Goal: Information Seeking & Learning: Learn about a topic

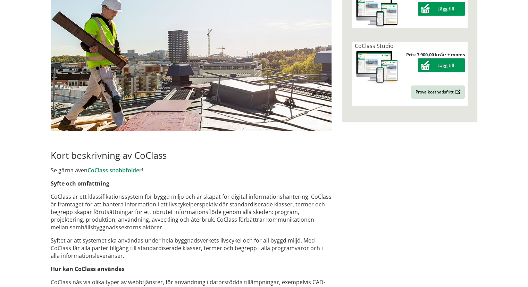
scroll to position [208, 0]
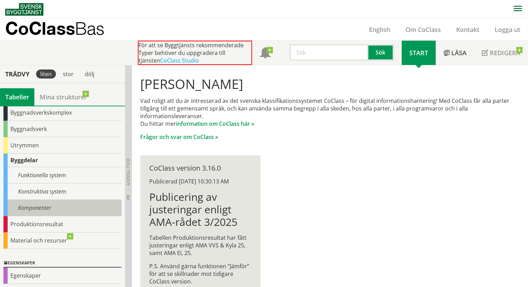
scroll to position [72, 0]
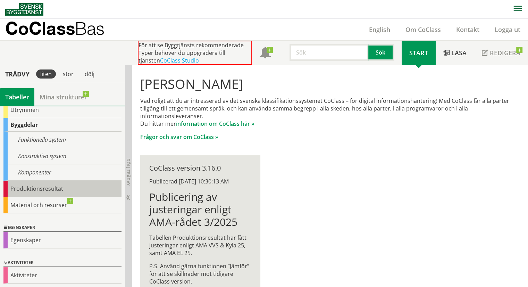
click at [63, 188] on div "Produktionsresultat" at bounding box center [62, 189] width 118 height 16
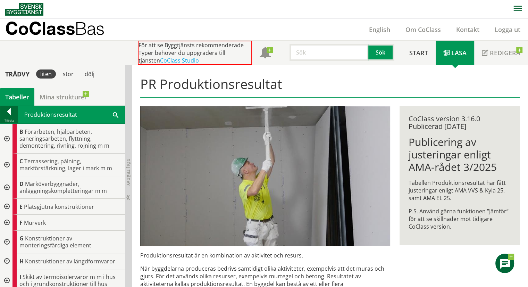
click at [8, 116] on div at bounding box center [8, 113] width 17 height 10
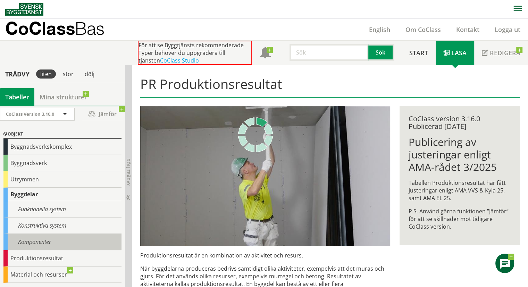
click at [51, 241] on div "Komponenter" at bounding box center [62, 242] width 118 height 16
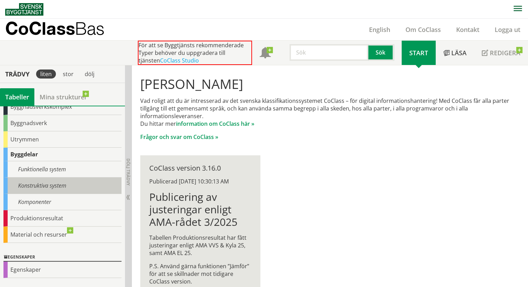
scroll to position [72, 0]
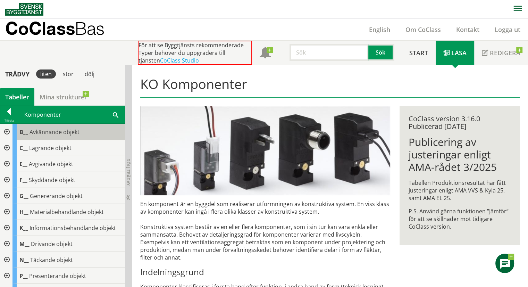
click at [57, 131] on span "Avkännande objekt" at bounding box center [55, 132] width 50 height 8
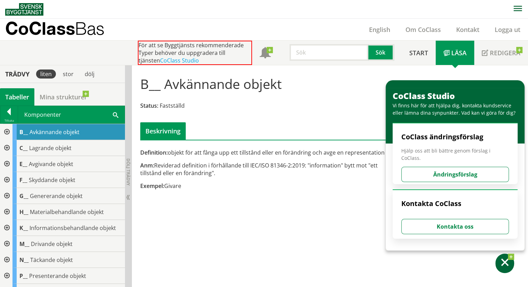
click at [258, 172] on div "Anm: Reviderad definition i förhållande till IEC/ISO 81346-2:2019: "information…" at bounding box center [265, 169] width 250 height 15
click at [503, 263] on span at bounding box center [505, 263] width 10 height 10
drag, startPoint x: 441, startPoint y: 91, endPoint x: 277, endPoint y: 163, distance: 178.5
click at [273, 163] on div "Definition: objekt för att fånga upp ett tillstånd eller en förändring och avge…" at bounding box center [329, 133] width 389 height 124
click at [351, 162] on div "Anm: Reviderad definition i förhållande till IEC/ISO 81346-2:2019: "information…" at bounding box center [265, 169] width 250 height 15
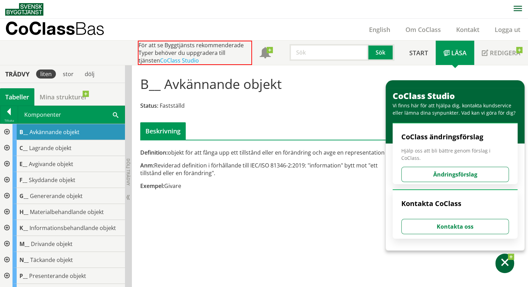
drag, startPoint x: 367, startPoint y: 160, endPoint x: 331, endPoint y: 150, distance: 38.1
click at [340, 150] on div "Definition: objekt för att fånga upp ett tillstånd eller en förändring och avge…" at bounding box center [264, 172] width 259 height 46
drag, startPoint x: 149, startPoint y: 152, endPoint x: 178, endPoint y: 166, distance: 32.0
click at [179, 166] on div "Definition: objekt för att fånga upp ett tillstånd eller en förändring och avge…" at bounding box center [264, 172] width 259 height 46
drag, startPoint x: 161, startPoint y: 157, endPoint x: 255, endPoint y: 185, distance: 97.5
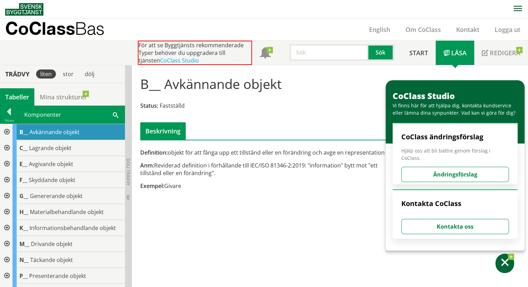
click at [255, 185] on div "Definition: objekt för att fånga upp ett tillstånd eller en förändring och avge…" at bounding box center [264, 172] width 259 height 46
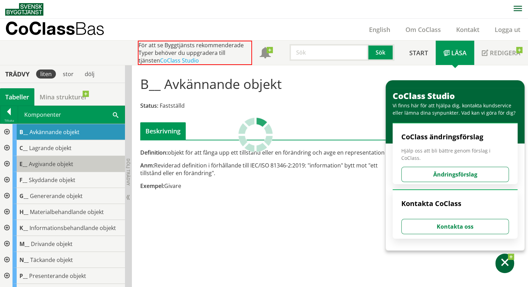
click at [66, 162] on span "Avgivande objekt" at bounding box center [51, 164] width 44 height 8
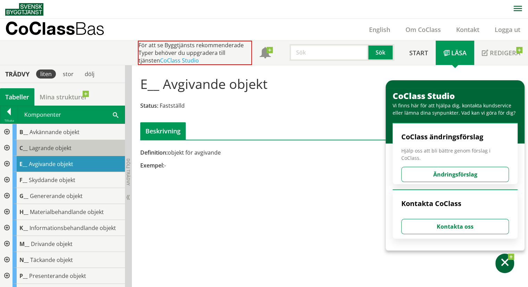
click at [70, 142] on div "C__ Lagrande objekt" at bounding box center [69, 148] width 113 height 16
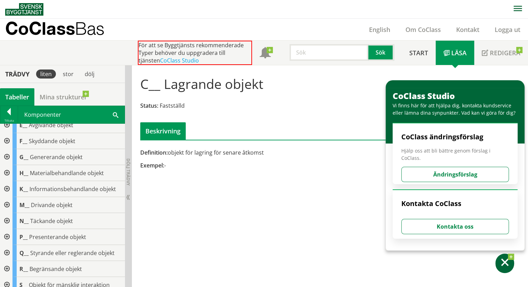
scroll to position [35, 0]
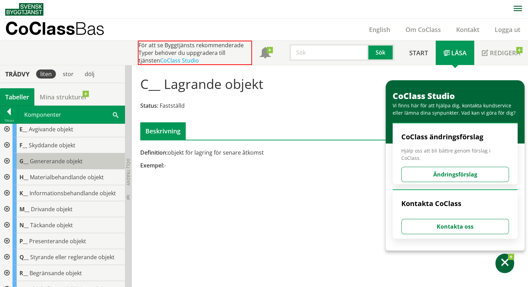
click at [61, 162] on span "Genererande objekt" at bounding box center [56, 161] width 53 height 8
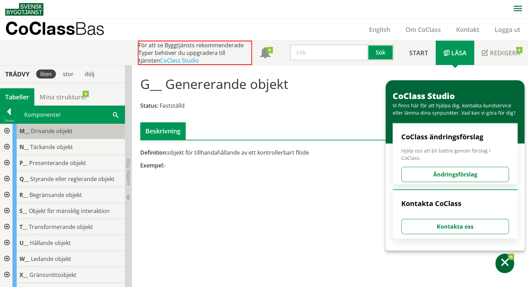
scroll to position [146, 0]
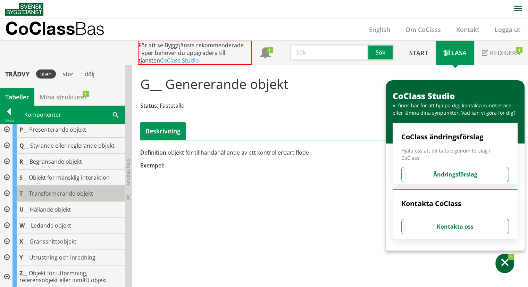
click at [68, 190] on span "Transformerande objekt" at bounding box center [61, 194] width 64 height 8
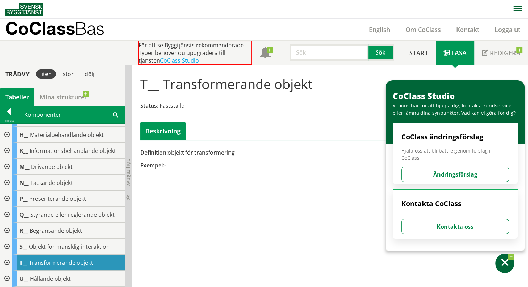
scroll to position [111, 0]
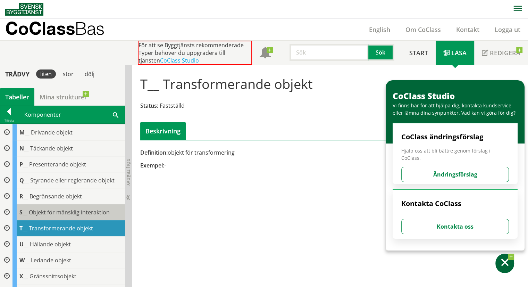
click at [83, 213] on span "Objekt för mänsklig interaktion" at bounding box center [69, 212] width 81 height 8
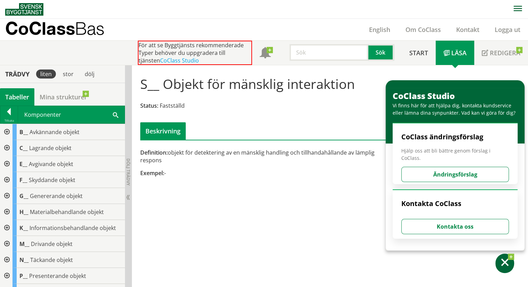
click at [5, 130] on div at bounding box center [6, 132] width 13 height 16
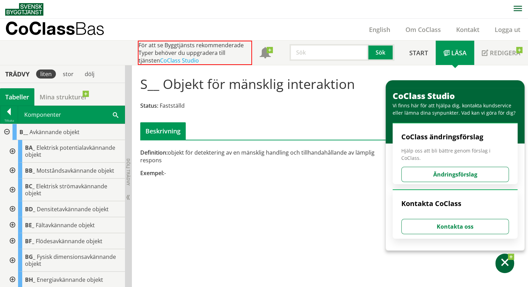
click at [12, 168] on div at bounding box center [12, 171] width 13 height 16
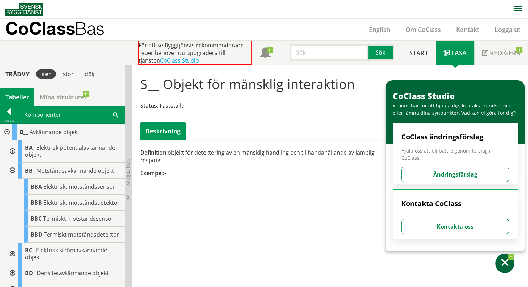
click at [13, 152] on div at bounding box center [12, 151] width 13 height 23
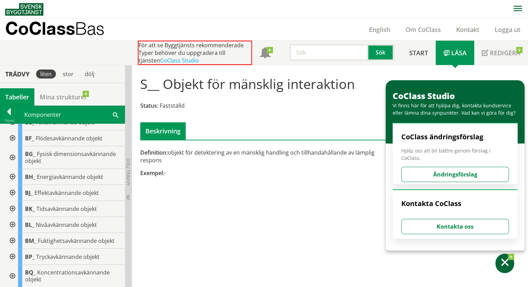
scroll to position [243, 0]
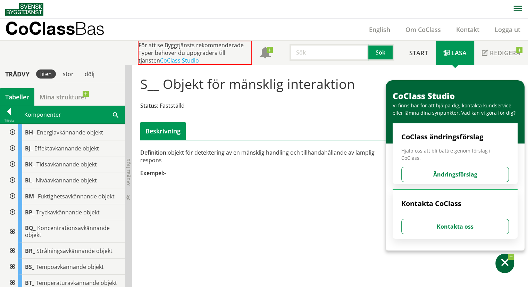
click at [14, 220] on div at bounding box center [12, 212] width 13 height 16
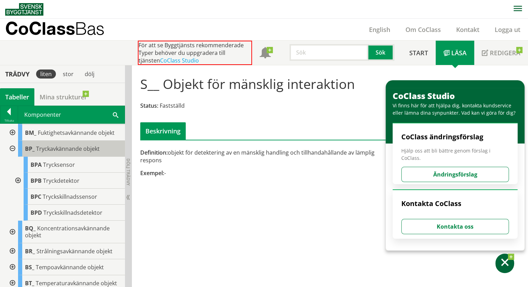
scroll to position [313, 0]
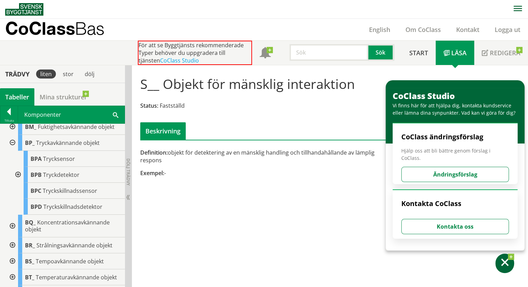
click at [17, 183] on div at bounding box center [17, 175] width 13 height 16
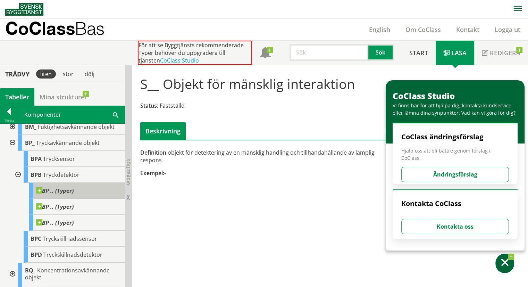
click at [74, 187] on span at bounding box center [74, 187] width 0 height 0
click at [71, 194] on span "BP .. (Typer)" at bounding box center [55, 190] width 38 height 7
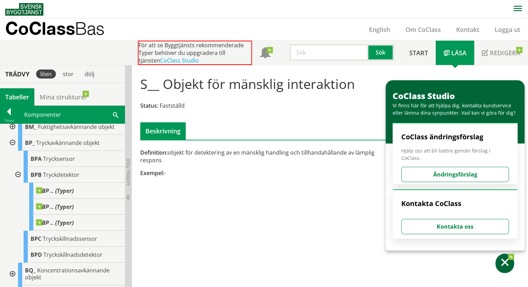
click at [19, 183] on div at bounding box center [17, 175] width 13 height 16
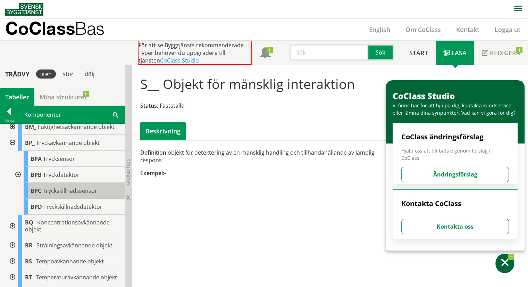
click at [82, 194] on span "Tryckskillnadssensor" at bounding box center [70, 191] width 55 height 8
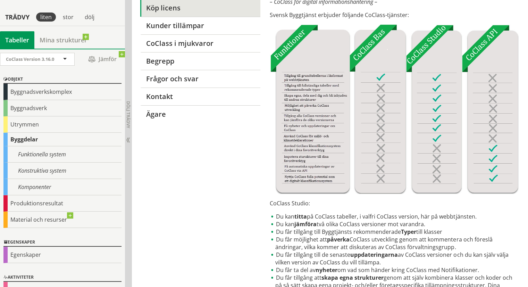
scroll to position [104, 0]
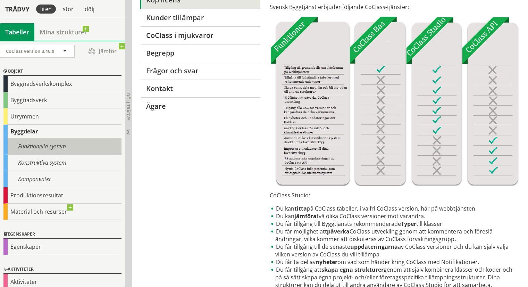
click at [56, 146] on div "Funktionella system" at bounding box center [62, 146] width 118 height 16
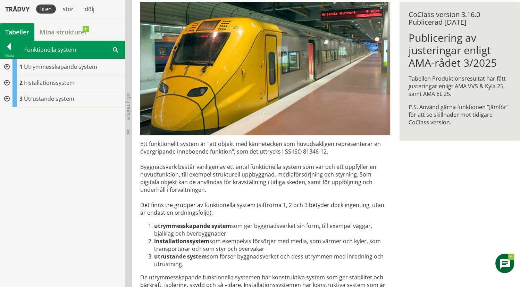
click at [5, 81] on div at bounding box center [6, 83] width 13 height 16
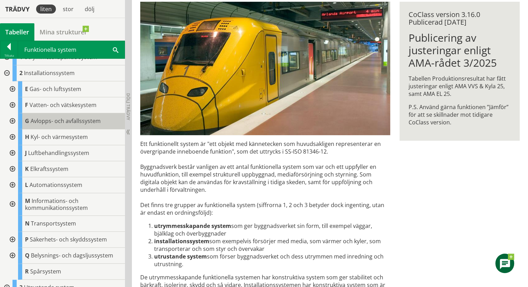
scroll to position [18, 0]
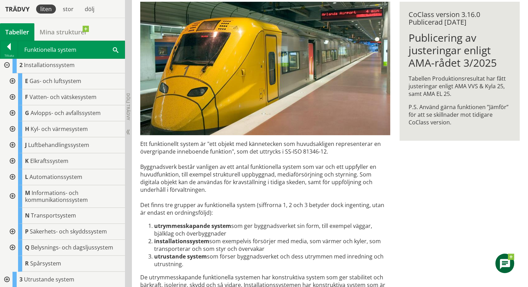
click at [11, 78] on div at bounding box center [12, 81] width 13 height 16
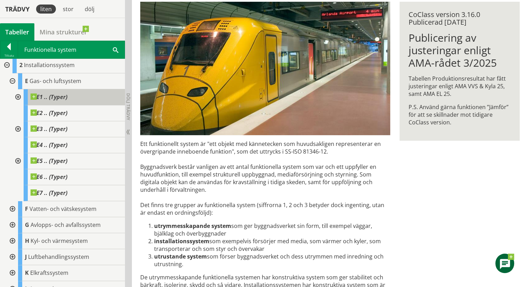
click at [56, 96] on span "E1 .. (Typer)" at bounding box center [49, 96] width 37 height 7
click at [17, 97] on div at bounding box center [17, 97] width 13 height 16
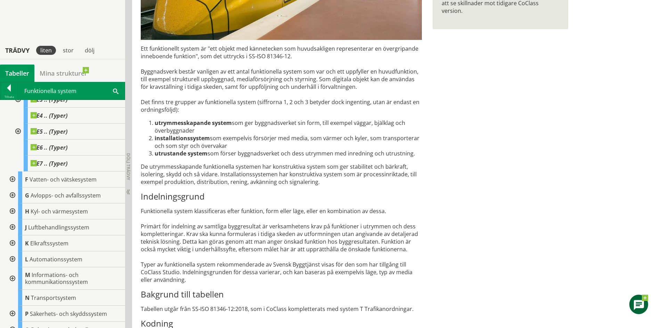
scroll to position [262, 0]
